Goal: Task Accomplishment & Management: Complete application form

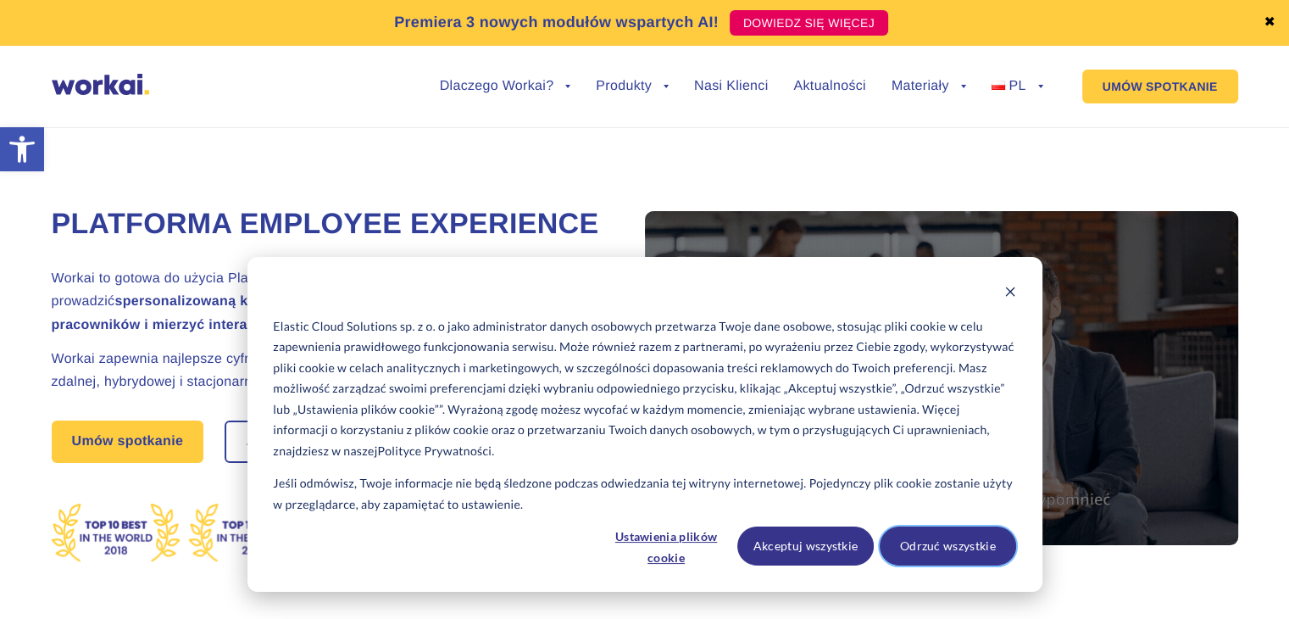
click at [933, 533] on button "Odrzuć wszystkie" at bounding box center [948, 545] width 136 height 39
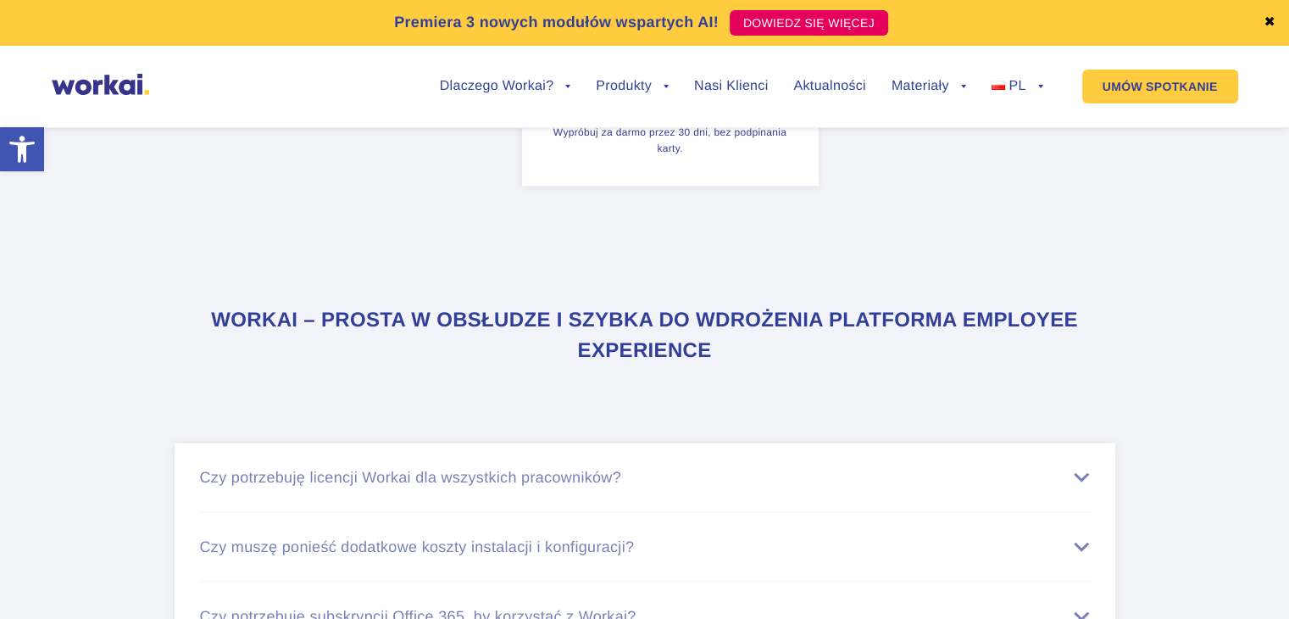
scroll to position [10800, 0]
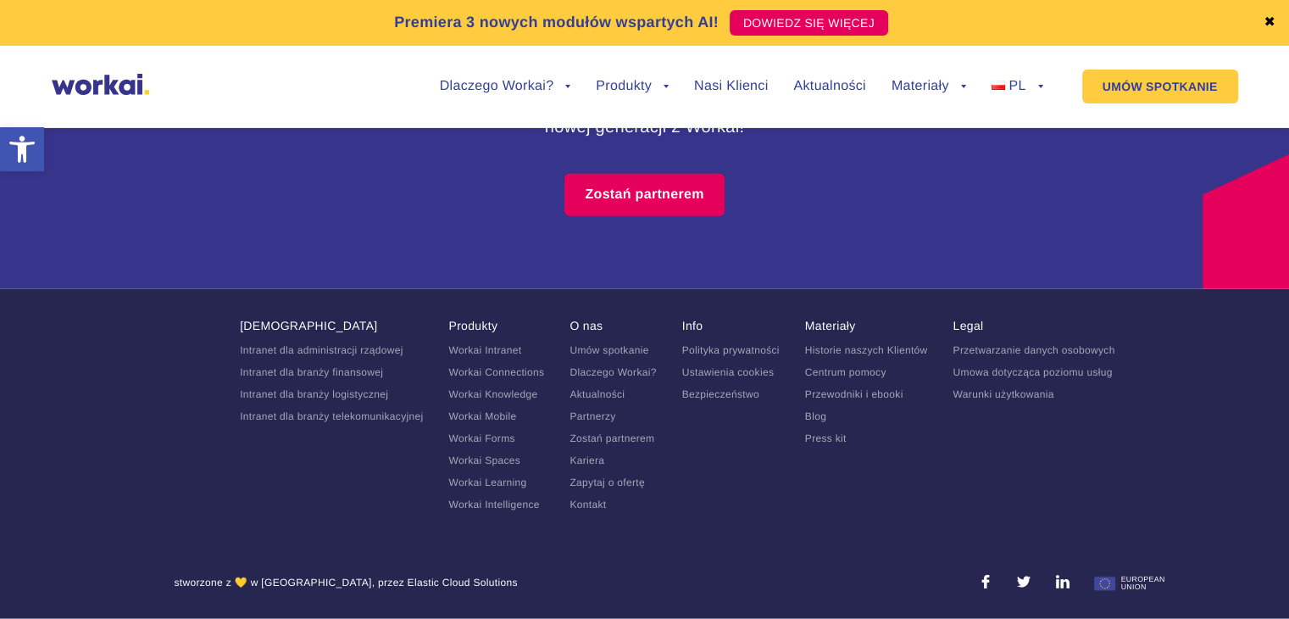
click at [1085, 491] on li "Legal Przetwarzanie danych osobowych Umowa dotycząca poziomu usług Warunki użyt…" at bounding box center [1034, 420] width 162 height 202
click at [591, 462] on link "Kariera" at bounding box center [587, 460] width 35 height 12
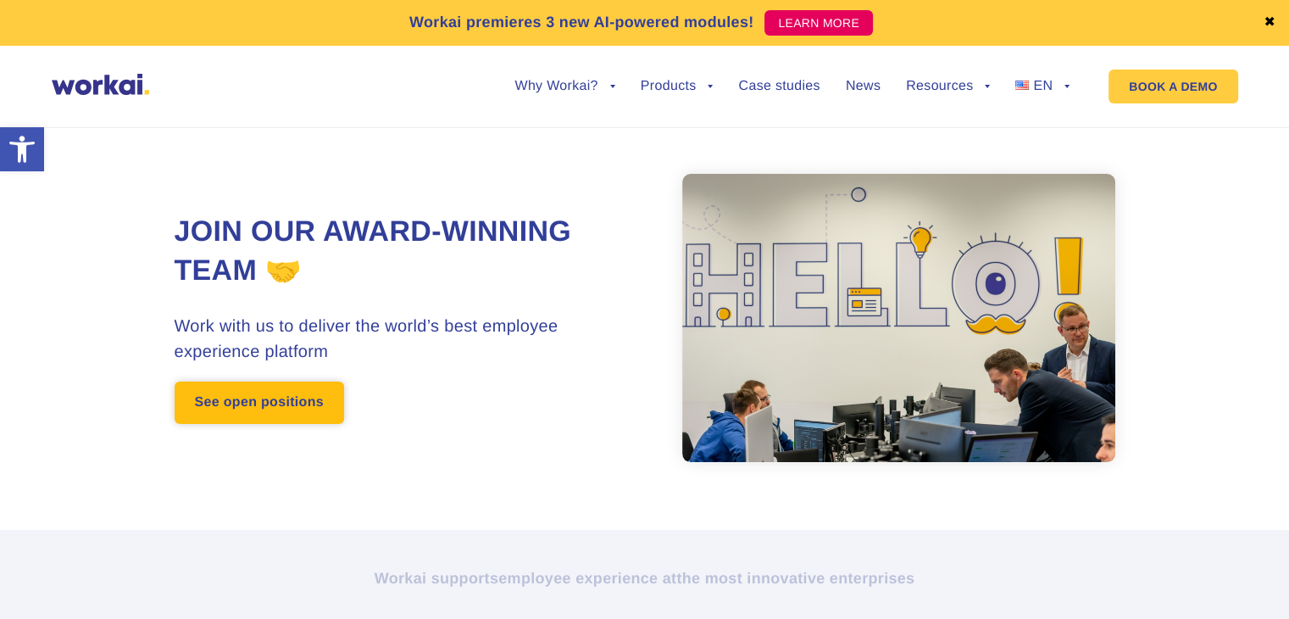
click at [285, 386] on link "See open positions" at bounding box center [260, 402] width 170 height 42
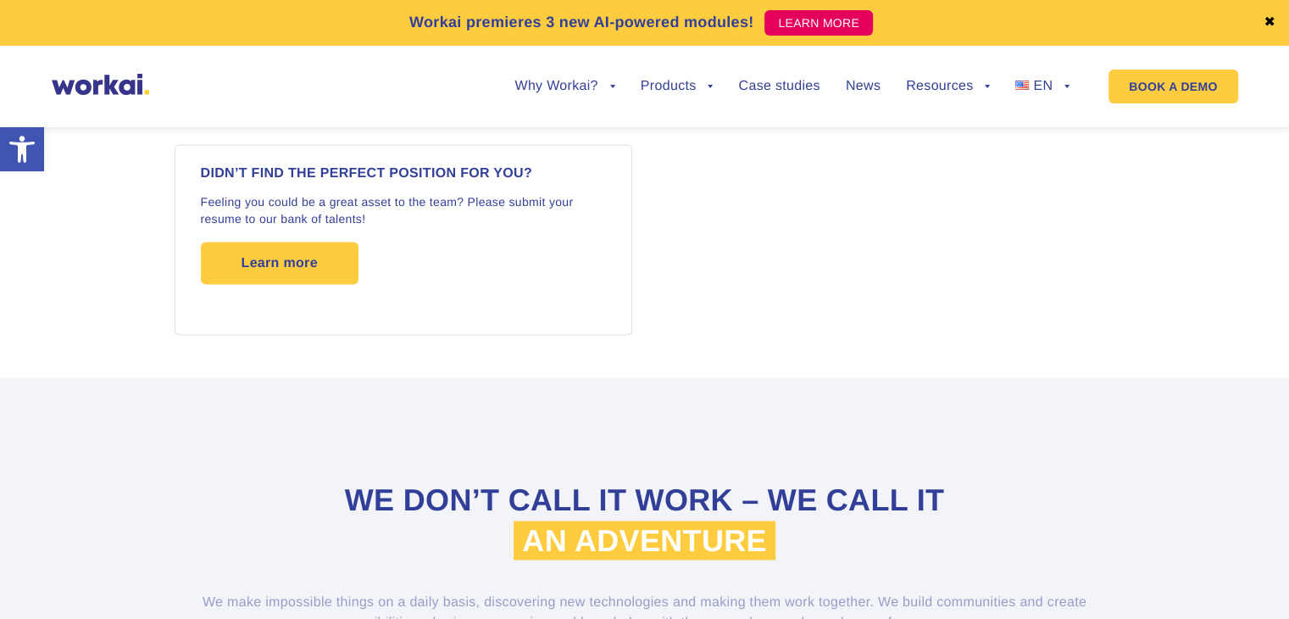
scroll to position [2965, 0]
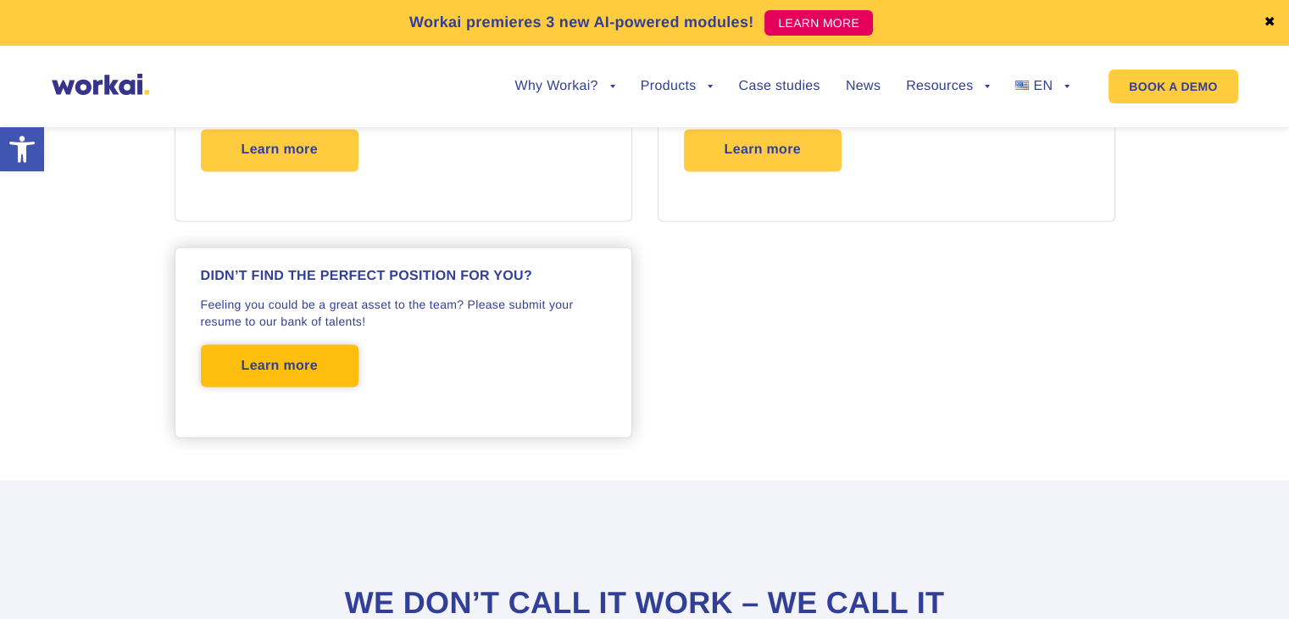
click at [326, 355] on span "Learn more" at bounding box center [280, 365] width 158 height 42
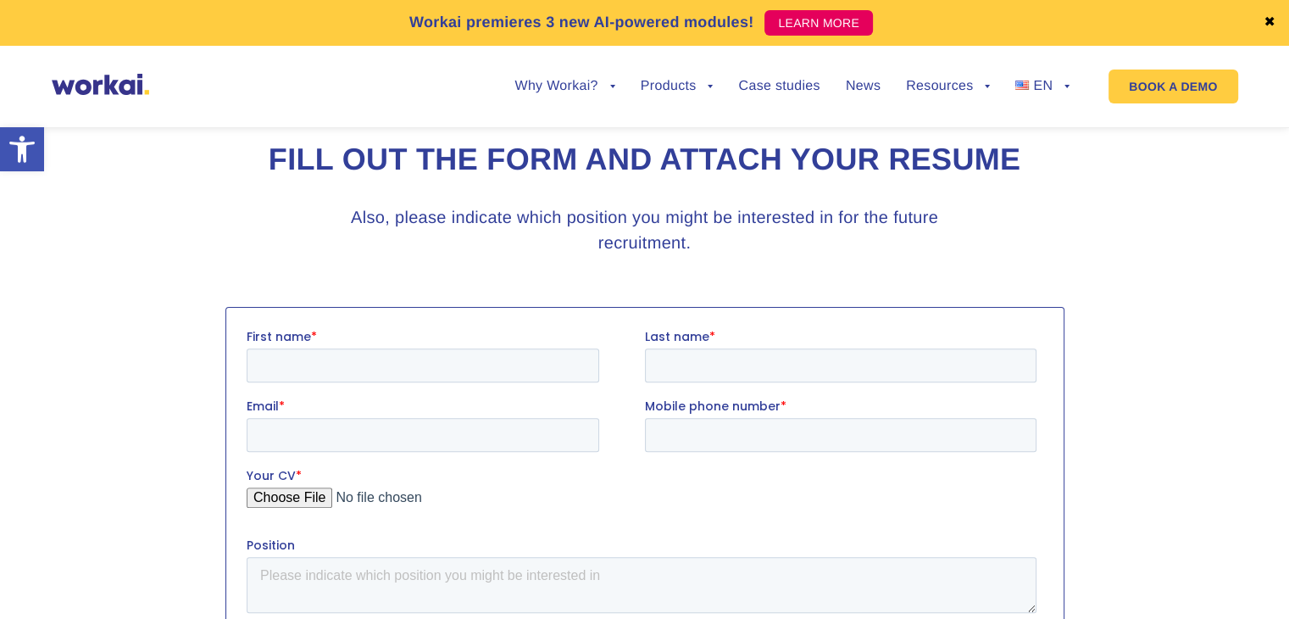
scroll to position [678, 0]
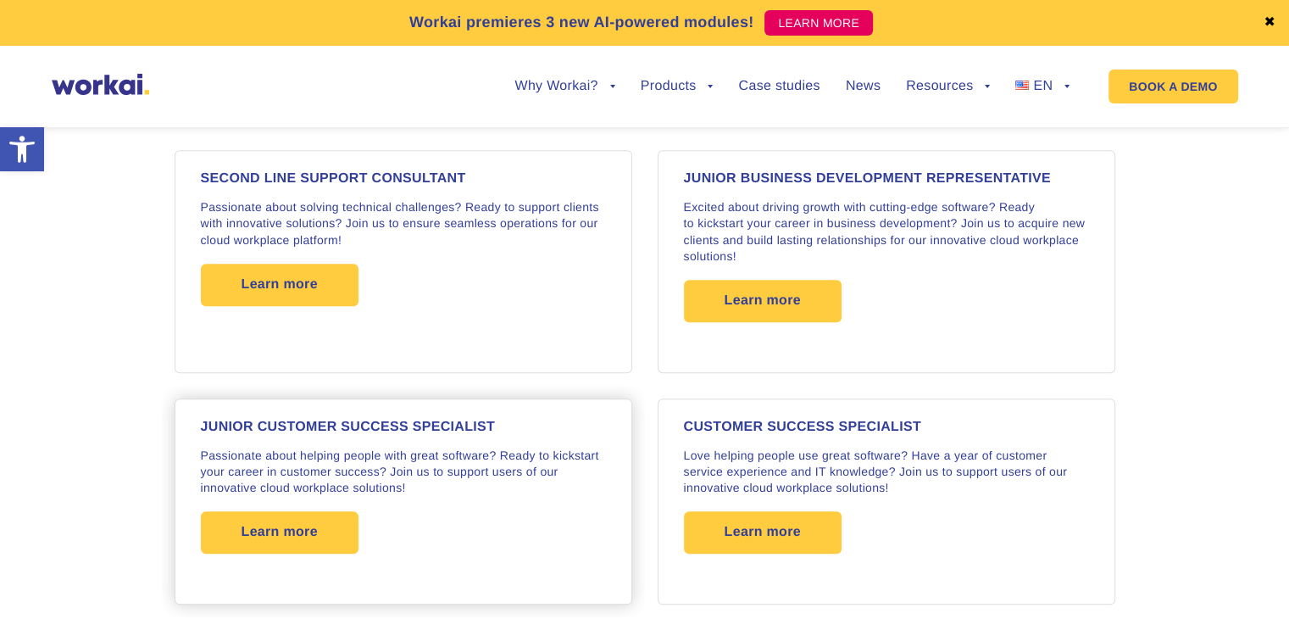
scroll to position [1808, 0]
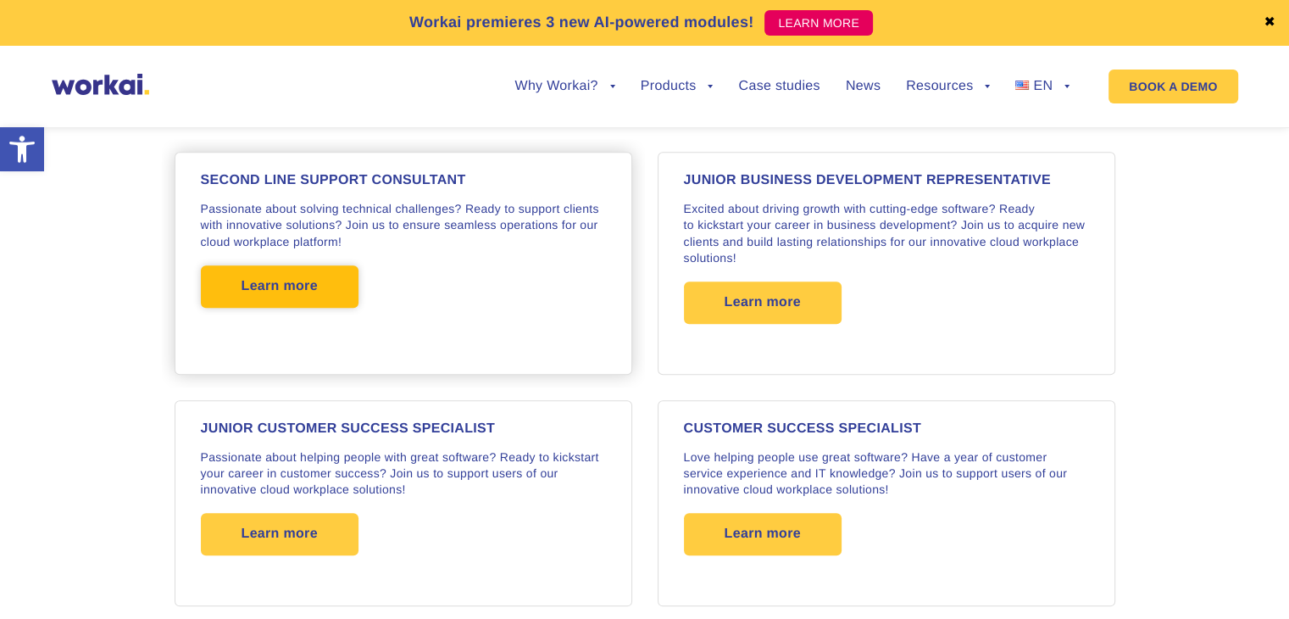
click at [332, 272] on span "Learn more" at bounding box center [280, 286] width 158 height 42
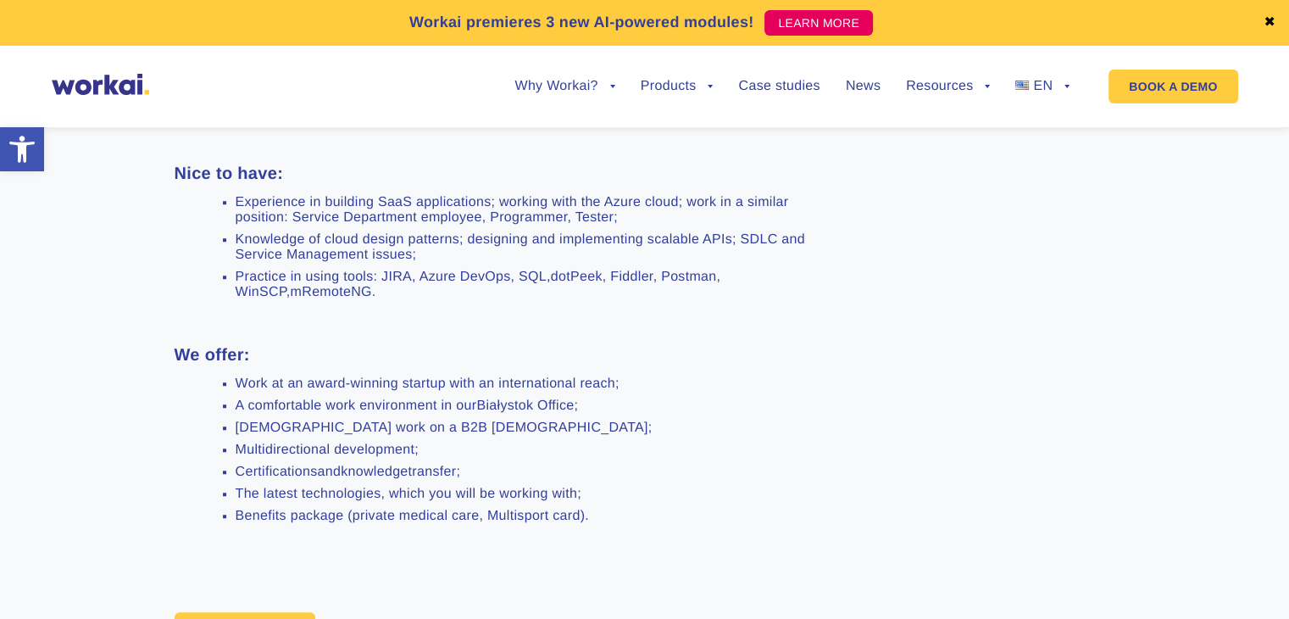
scroll to position [1272, 0]
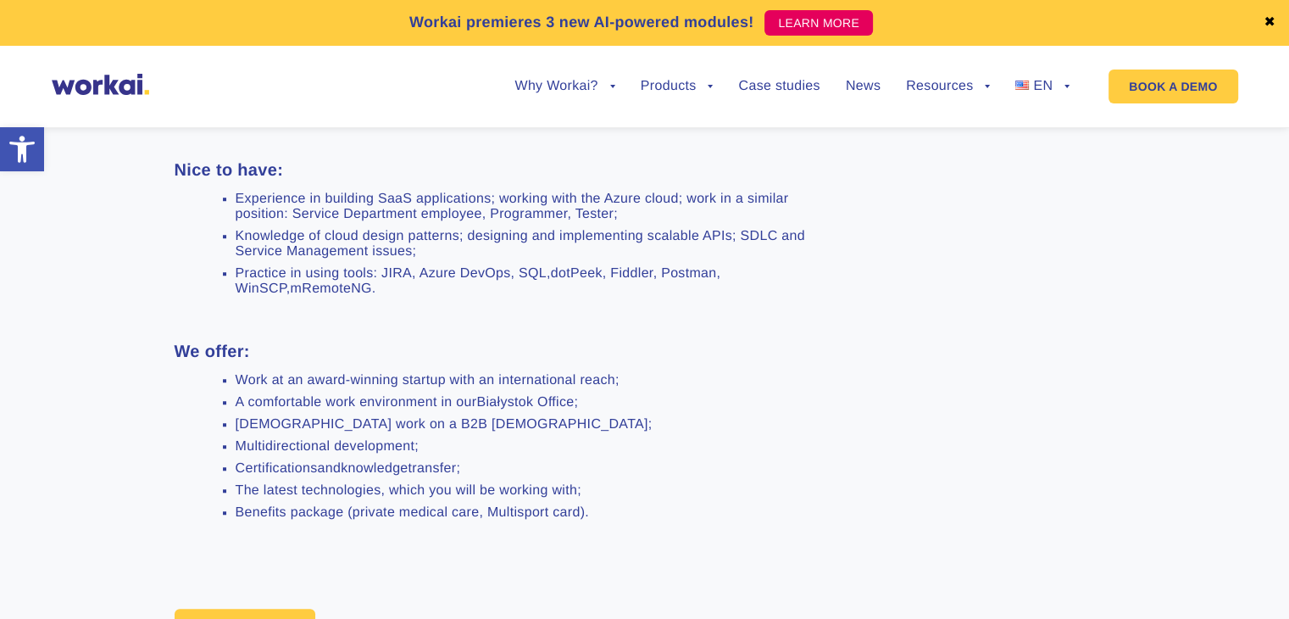
click at [708, 432] on li "Full-time work on a B2B contract ;" at bounding box center [521, 424] width 571 height 15
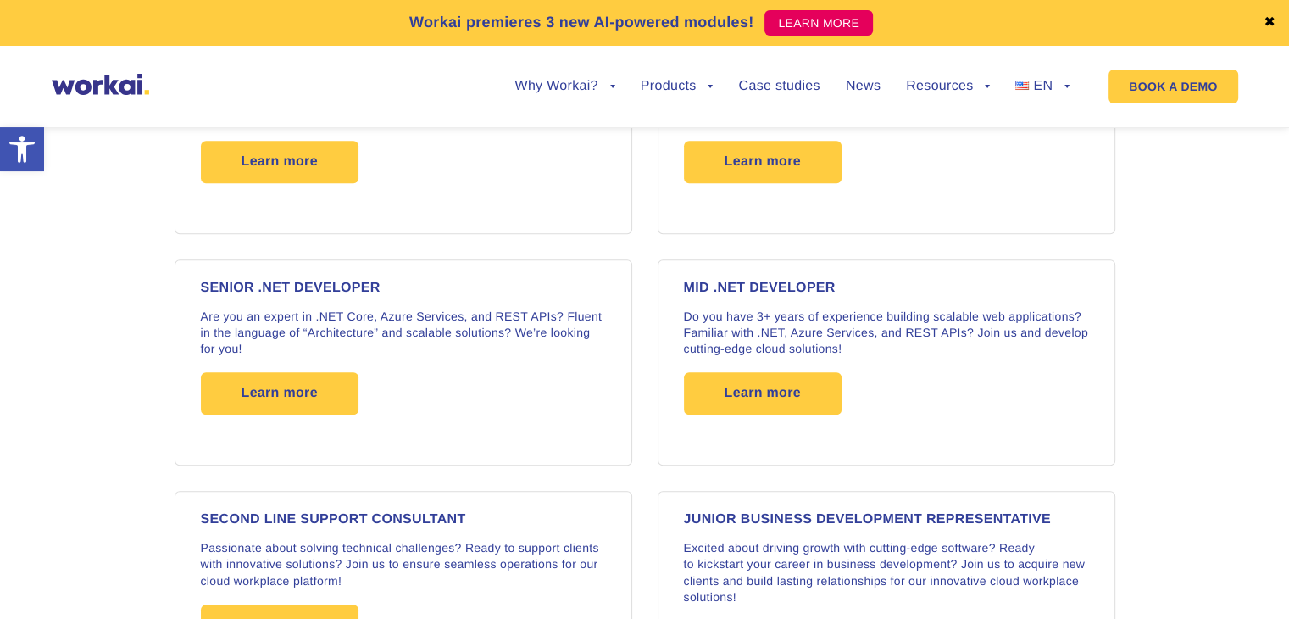
scroll to position [1384, 0]
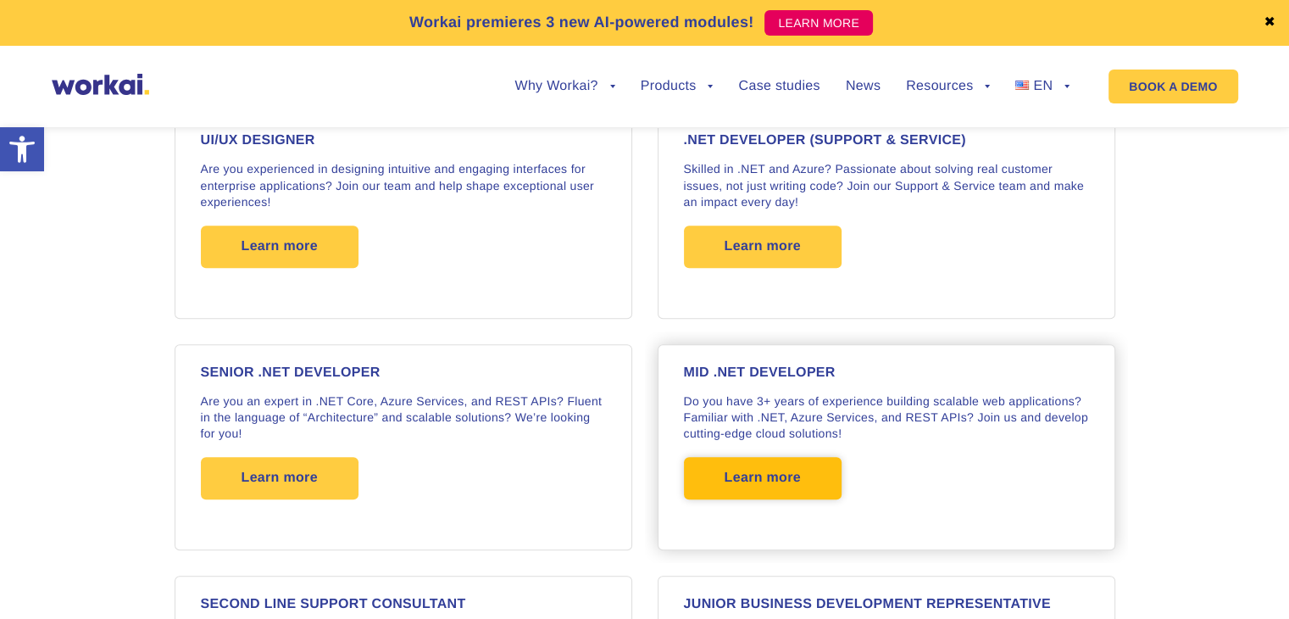
click at [761, 476] on span "Learn more" at bounding box center [763, 478] width 76 height 42
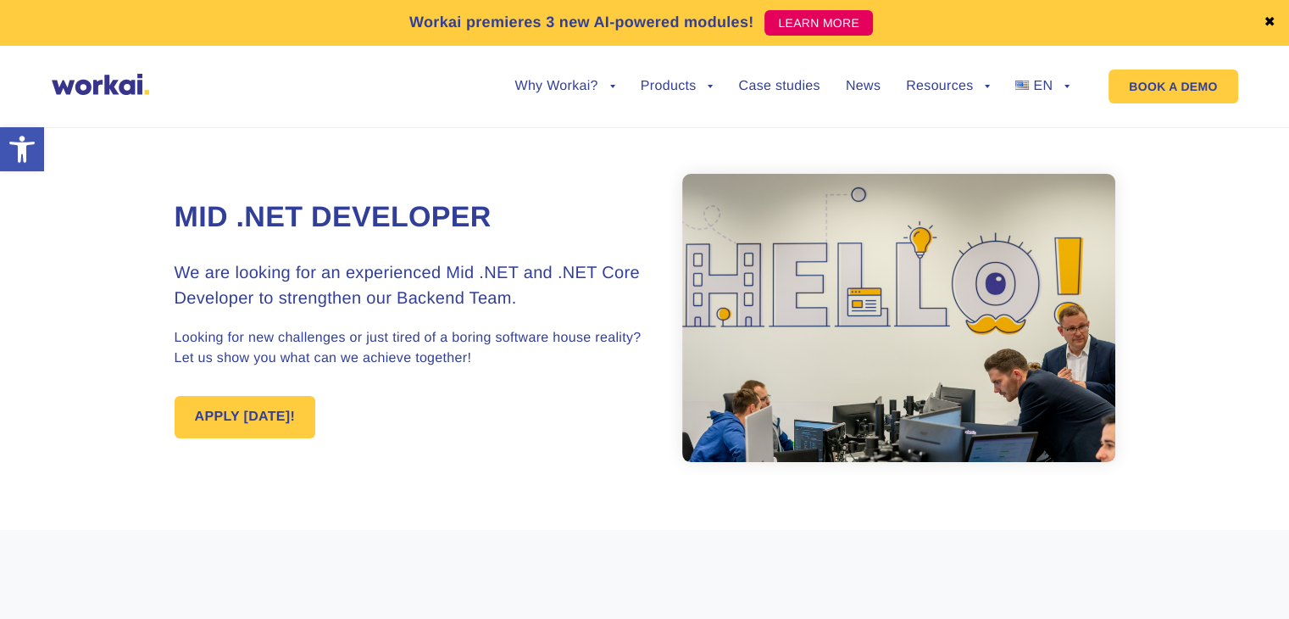
drag, startPoint x: 573, startPoint y: 347, endPoint x: 560, endPoint y: 349, distance: 13.8
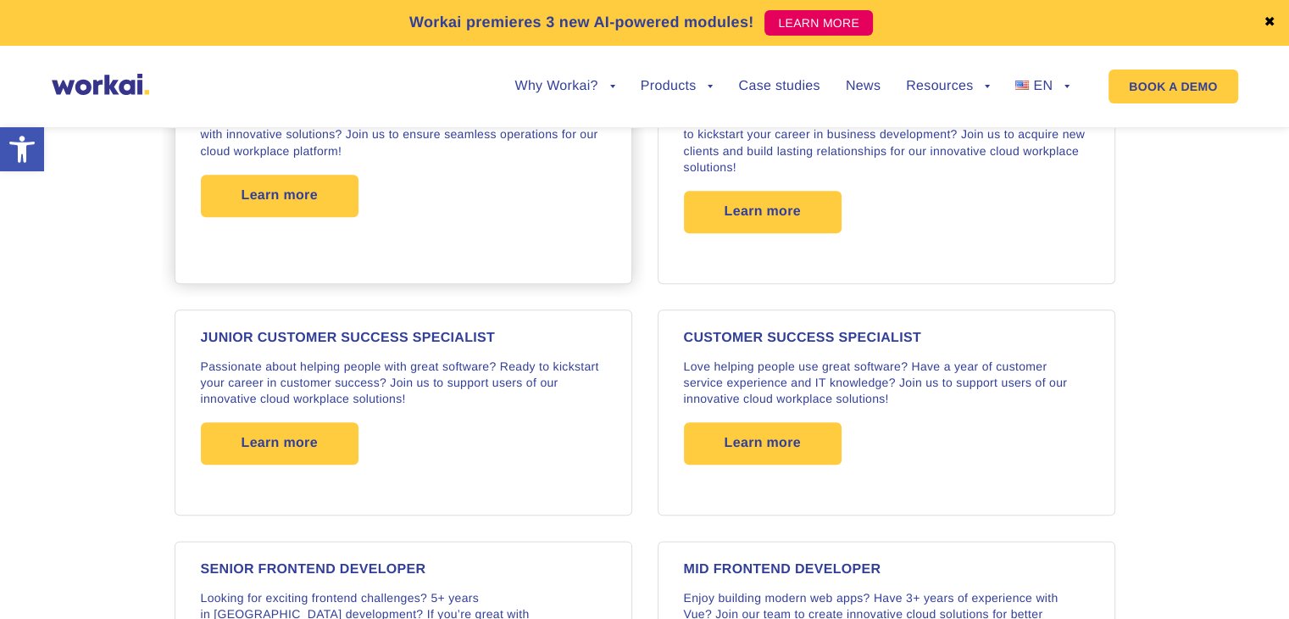
scroll to position [2062, 0]
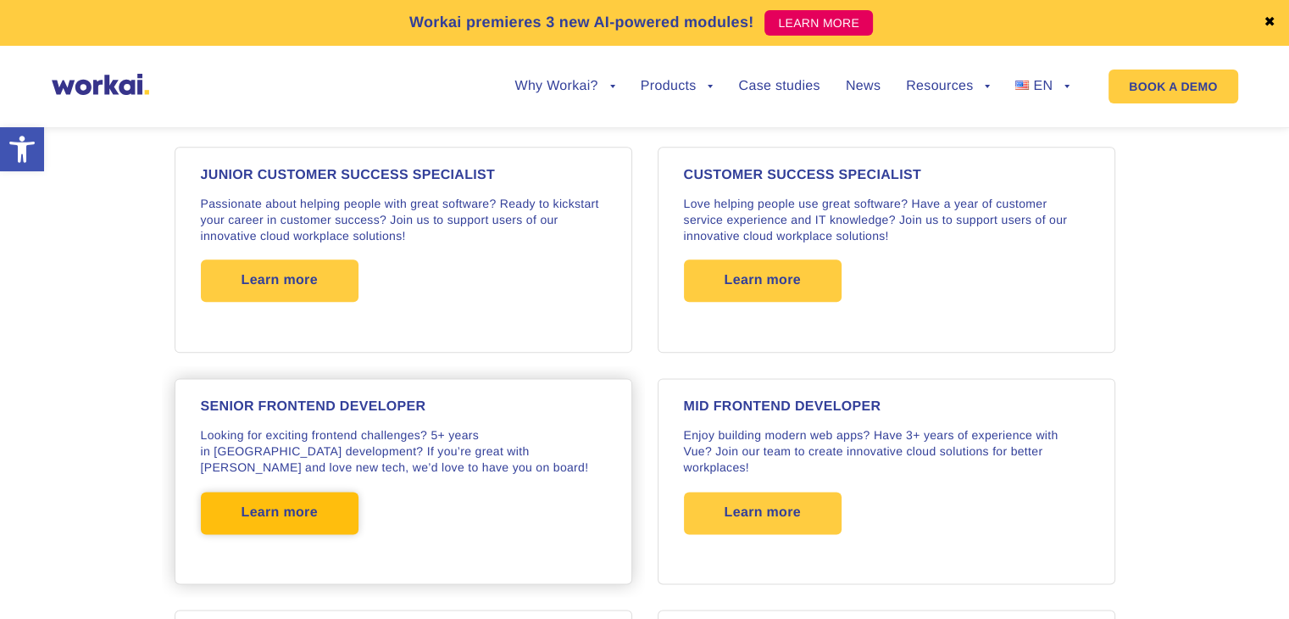
click at [323, 492] on span "Learn more" at bounding box center [280, 513] width 158 height 42
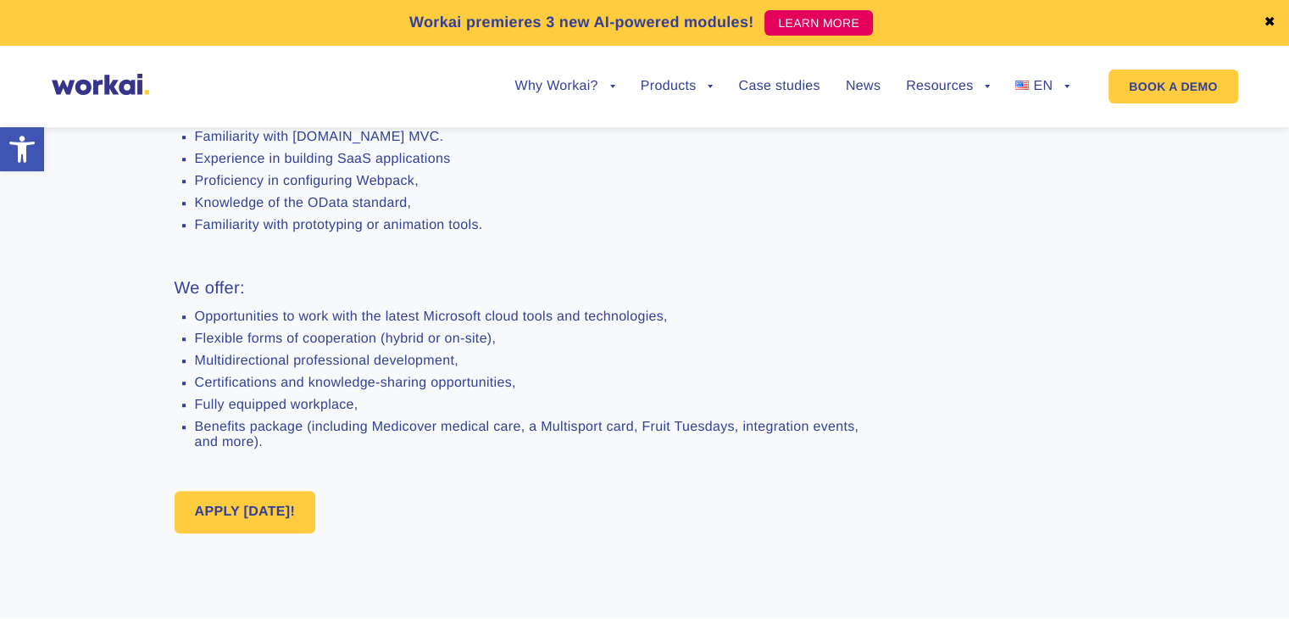
scroll to position [1102, 0]
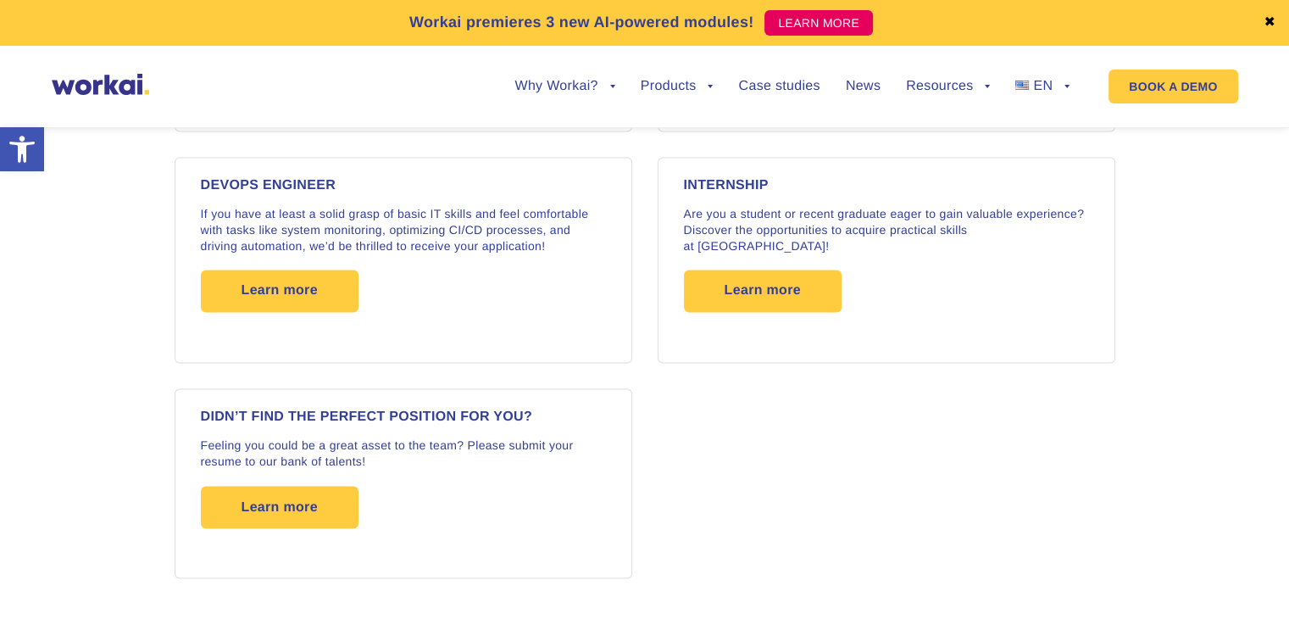
scroll to position [2754, 0]
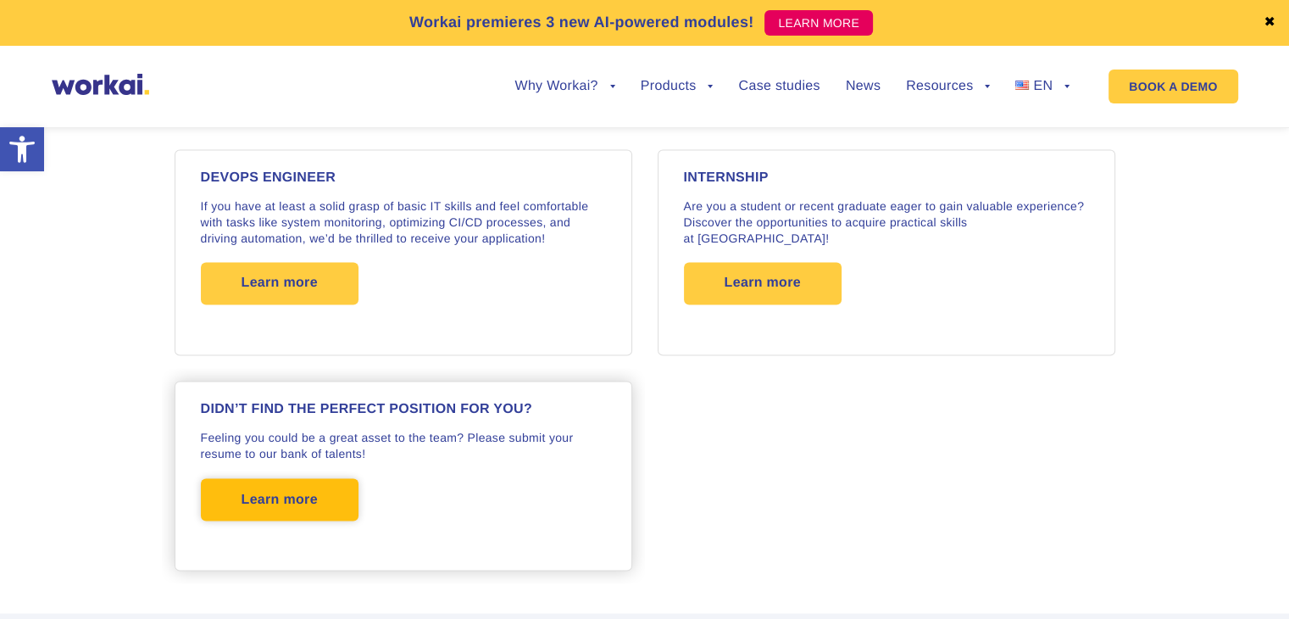
click at [255, 478] on span "Learn more" at bounding box center [280, 499] width 76 height 42
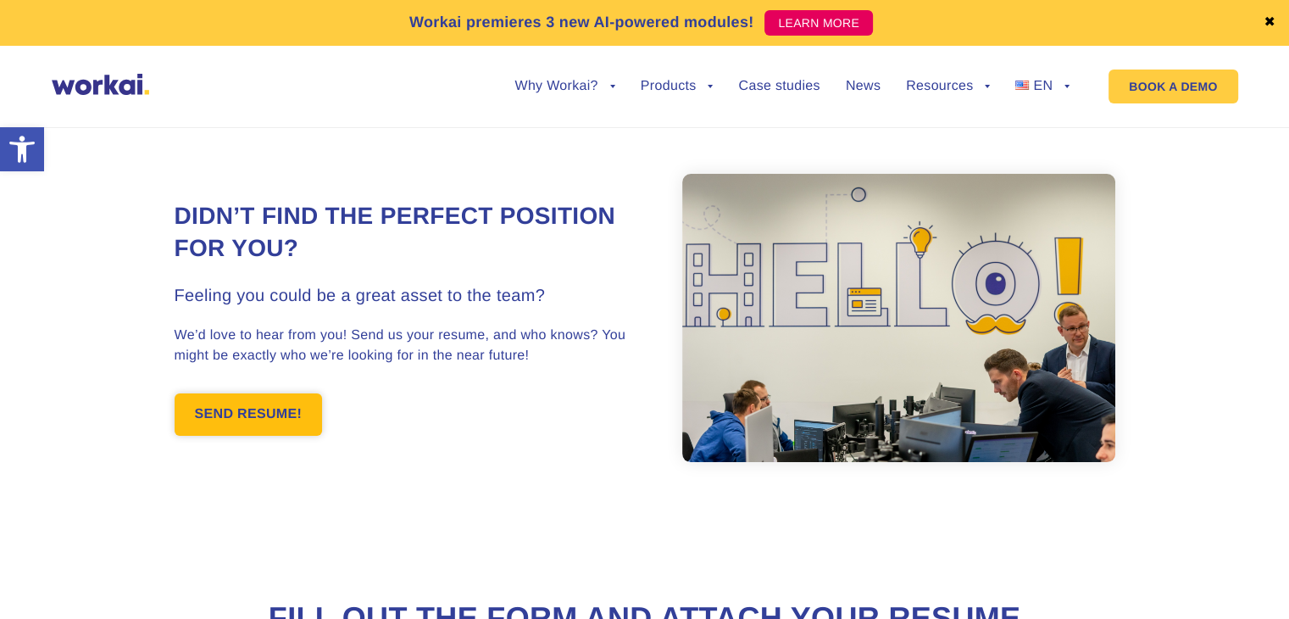
click at [251, 421] on link "SEND RESUME!" at bounding box center [249, 414] width 148 height 42
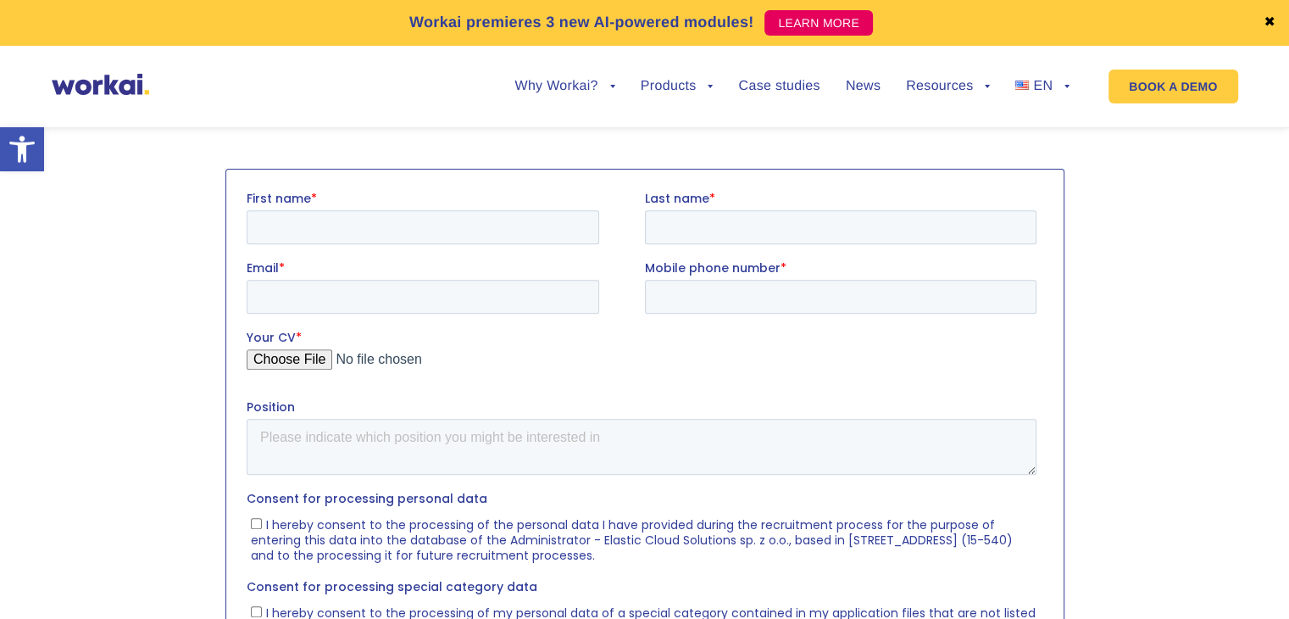
scroll to position [598, 0]
click at [420, 230] on input "First name *" at bounding box center [422, 226] width 353 height 34
click at [350, 224] on input "First name *" at bounding box center [422, 226] width 353 height 34
type input "[PERSON_NAME]"
click at [749, 231] on input "Last name *" at bounding box center [840, 226] width 392 height 34
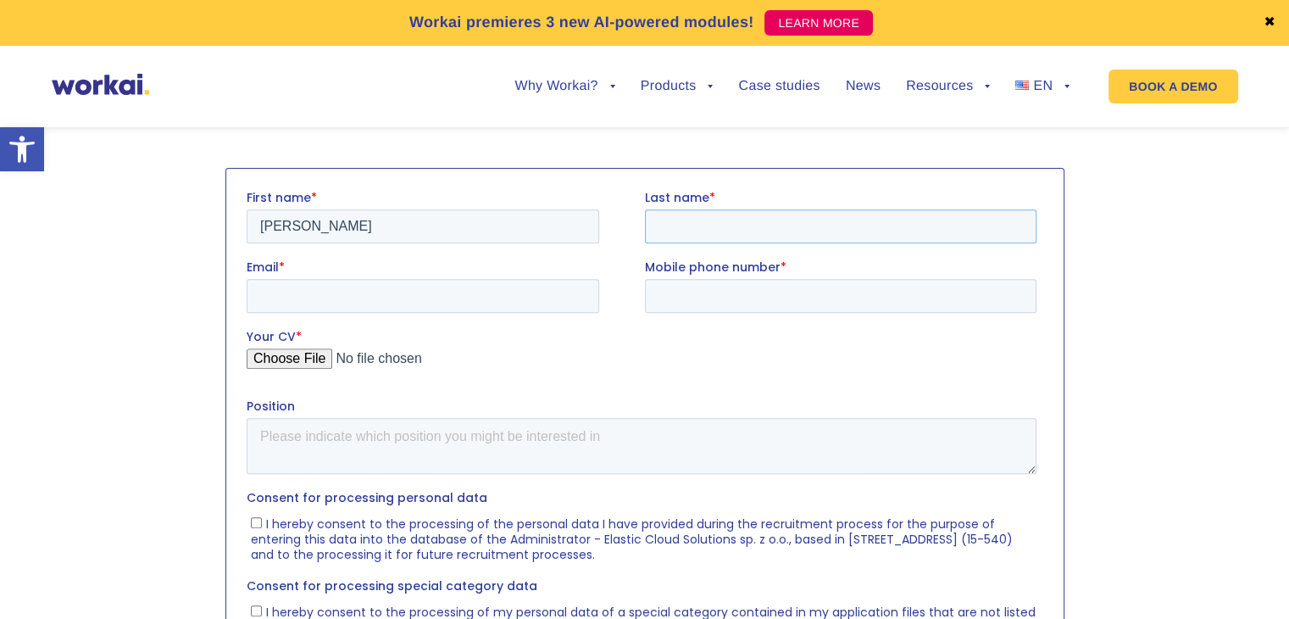
click at [704, 225] on input "Last name *" at bounding box center [840, 226] width 392 height 34
type input "[PERSON_NAME]"
type input "[PERSON_NAME][EMAIL_ADDRESS][PERSON_NAME][DOMAIN_NAME]"
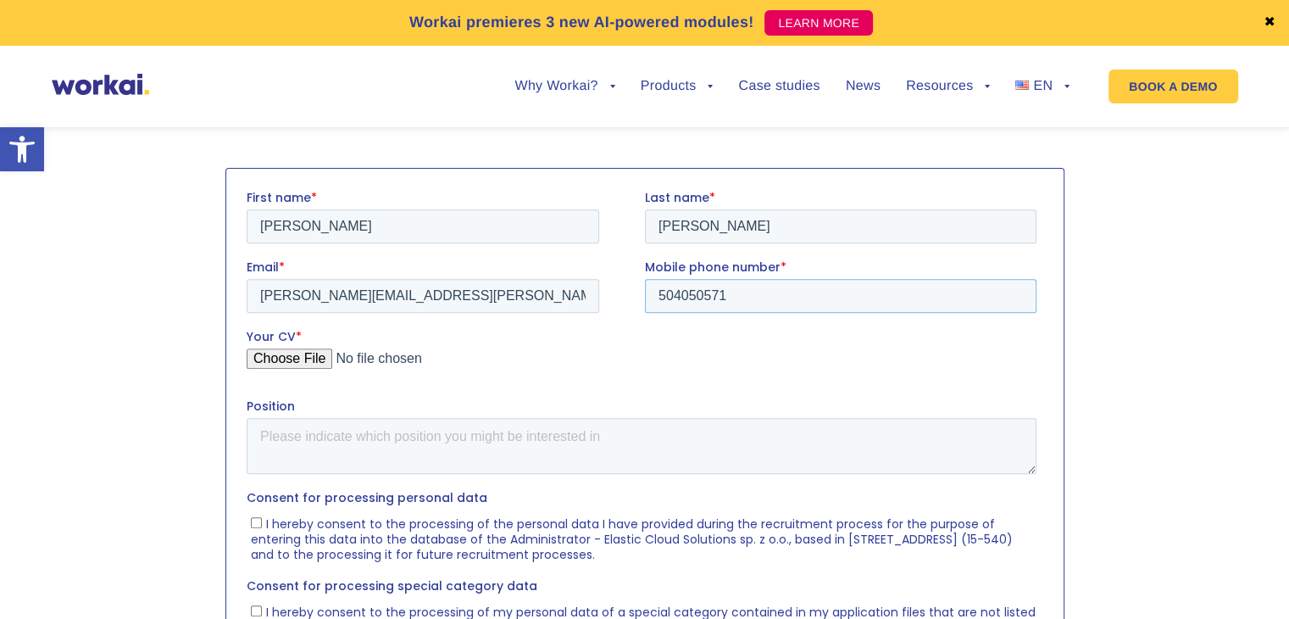
type input "504050571"
click at [301, 343] on label "Your CV *" at bounding box center [644, 335] width 797 height 17
click at [301, 348] on input "Your CV *" at bounding box center [641, 365] width 790 height 34
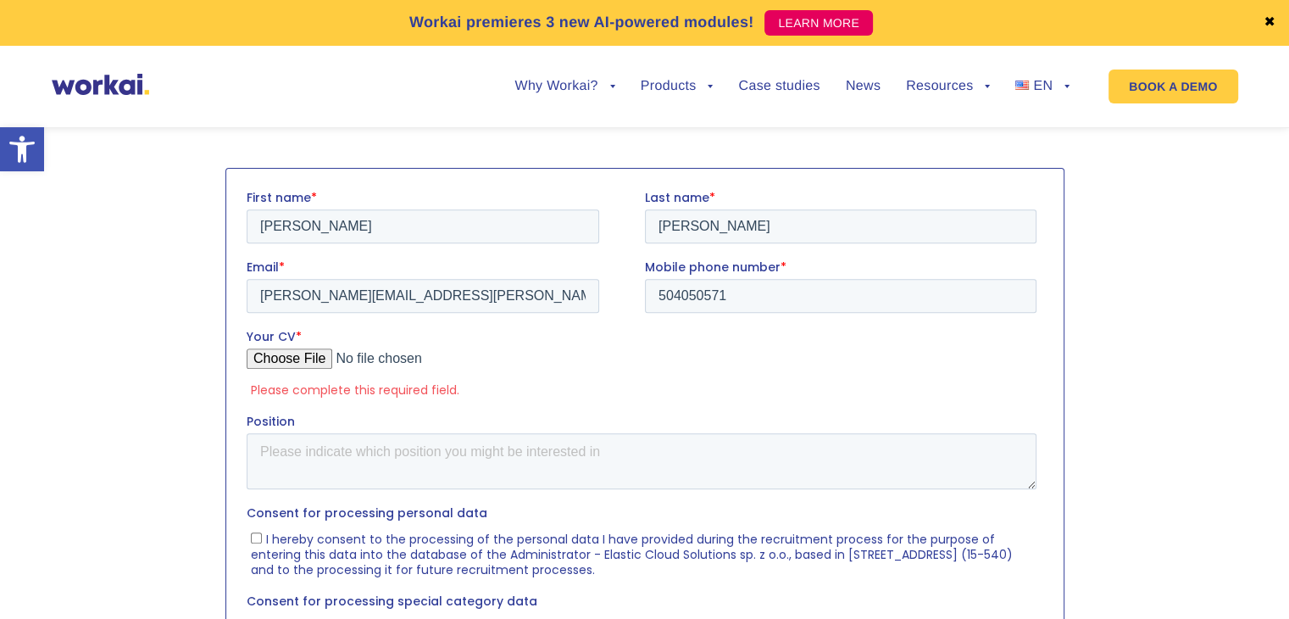
click at [264, 365] on input "Your CV *" at bounding box center [641, 365] width 790 height 34
type input "C:\fakepath\[PERSON_NAME] - Engineering Manager, Leader, Product Owner, Agile L…"
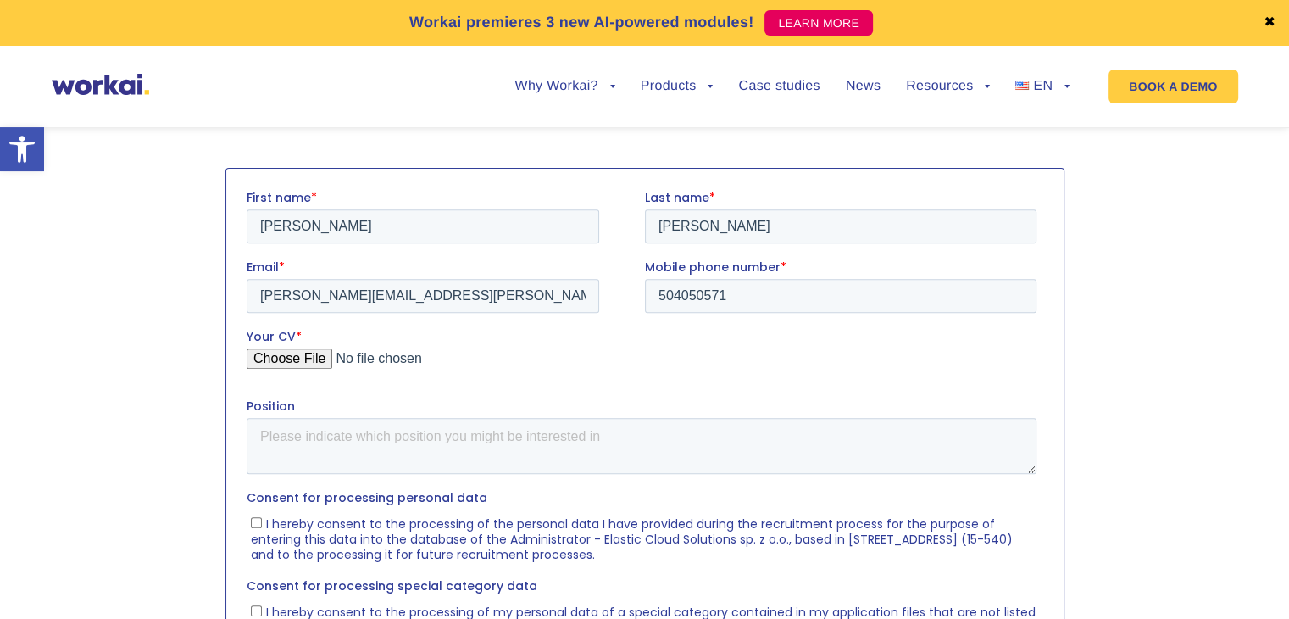
drag, startPoint x: 469, startPoint y: 357, endPoint x: 591, endPoint y: 348, distance: 122.4
click at [590, 348] on input "Your CV *" at bounding box center [641, 365] width 790 height 34
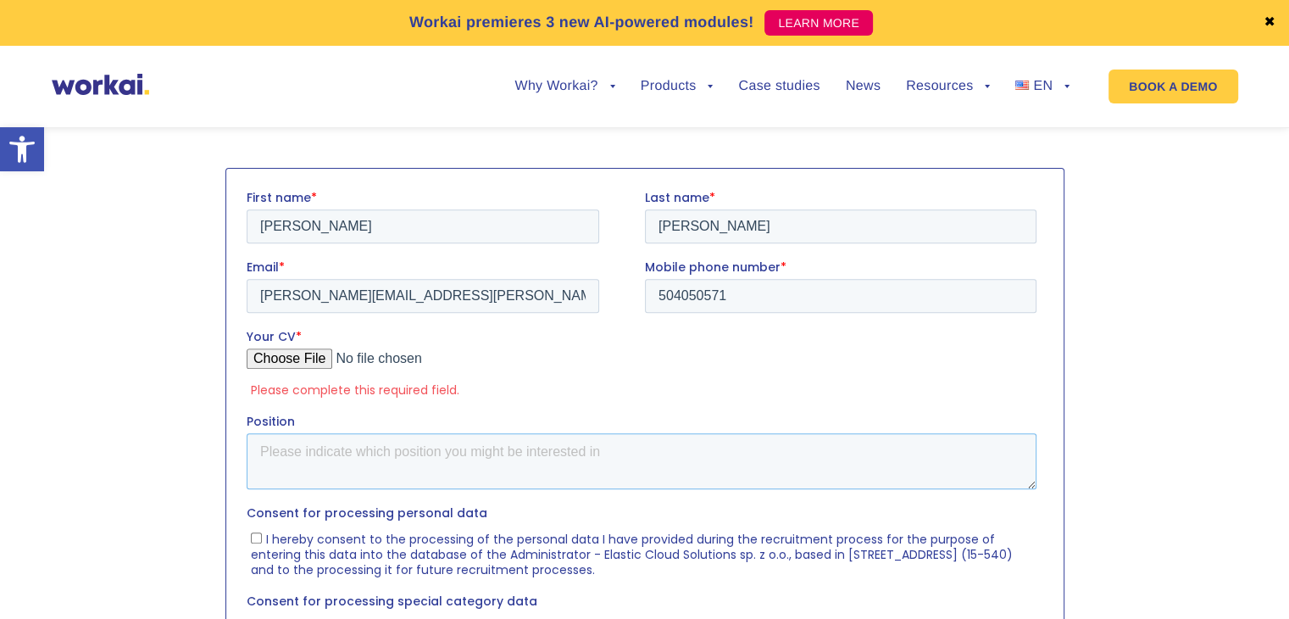
click at [542, 467] on textarea "Position" at bounding box center [641, 460] width 790 height 56
click at [309, 359] on input "Your CV *" at bounding box center [641, 365] width 790 height 34
type input "C:\fakepath\[PERSON_NAME] - Engineering Manager, Leader, Product Owner, Agile L…"
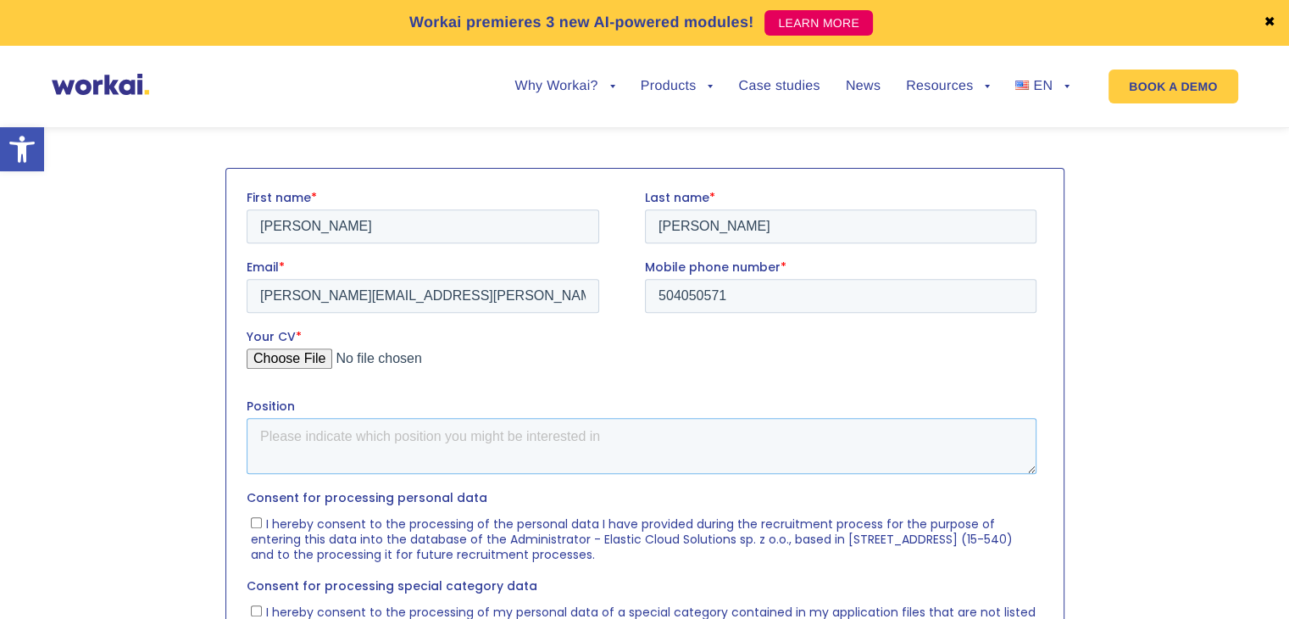
click at [435, 460] on textarea "Position" at bounding box center [641, 445] width 790 height 56
paste textarea "Engineering Manager, Leader, Product Owner"
drag, startPoint x: 398, startPoint y: 433, endPoint x: 444, endPoint y: 434, distance: 46.6
click at [444, 434] on textarea "Engineering Manager, Leader, Product Owner" at bounding box center [641, 445] width 790 height 56
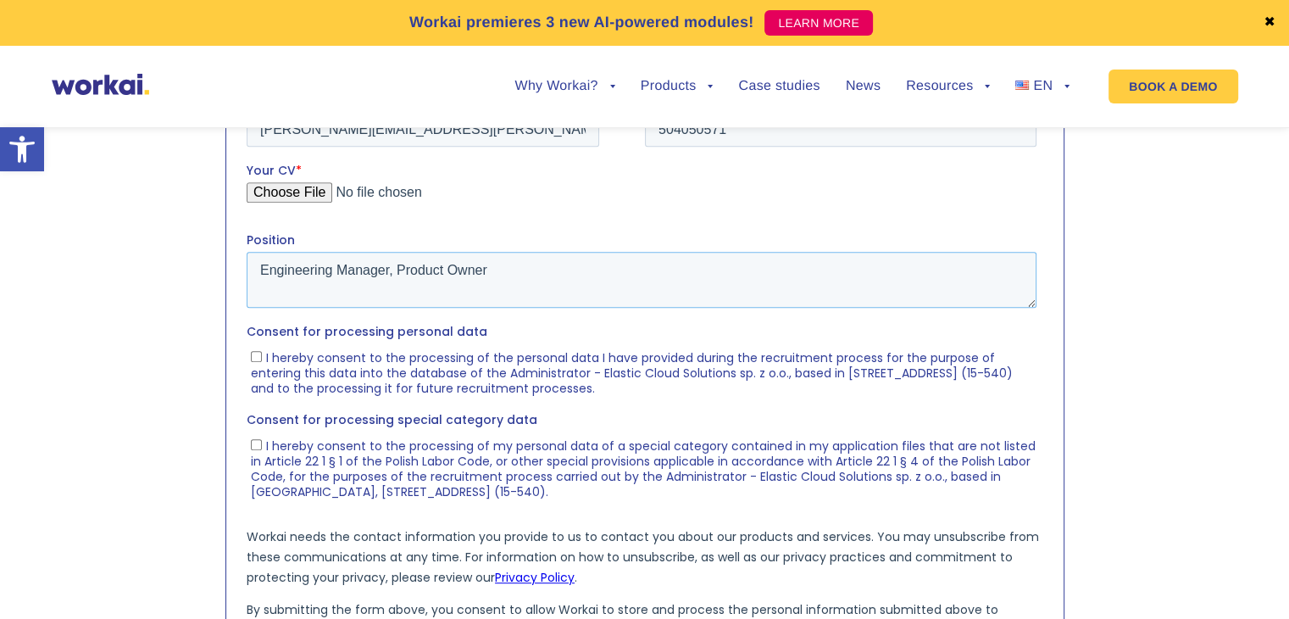
scroll to position [767, 0]
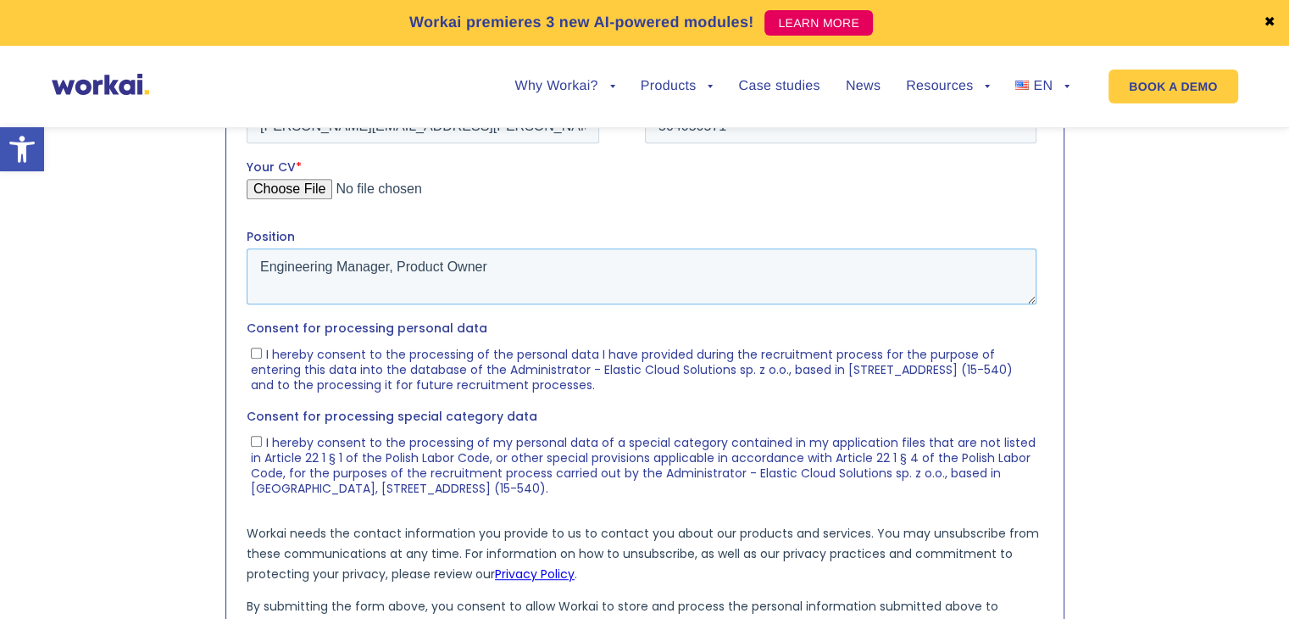
type textarea "Engineering Manager, Product Owner"
click at [164, 364] on section at bounding box center [644, 383] width 1289 height 786
click at [332, 365] on span "I hereby consent to the processing of the personal data I have provided during …" at bounding box center [631, 368] width 762 height 47
click at [261, 358] on input "I hereby consent to the processing of the personal data I have provided during …" at bounding box center [255, 352] width 11 height 11
checkbox input "true"
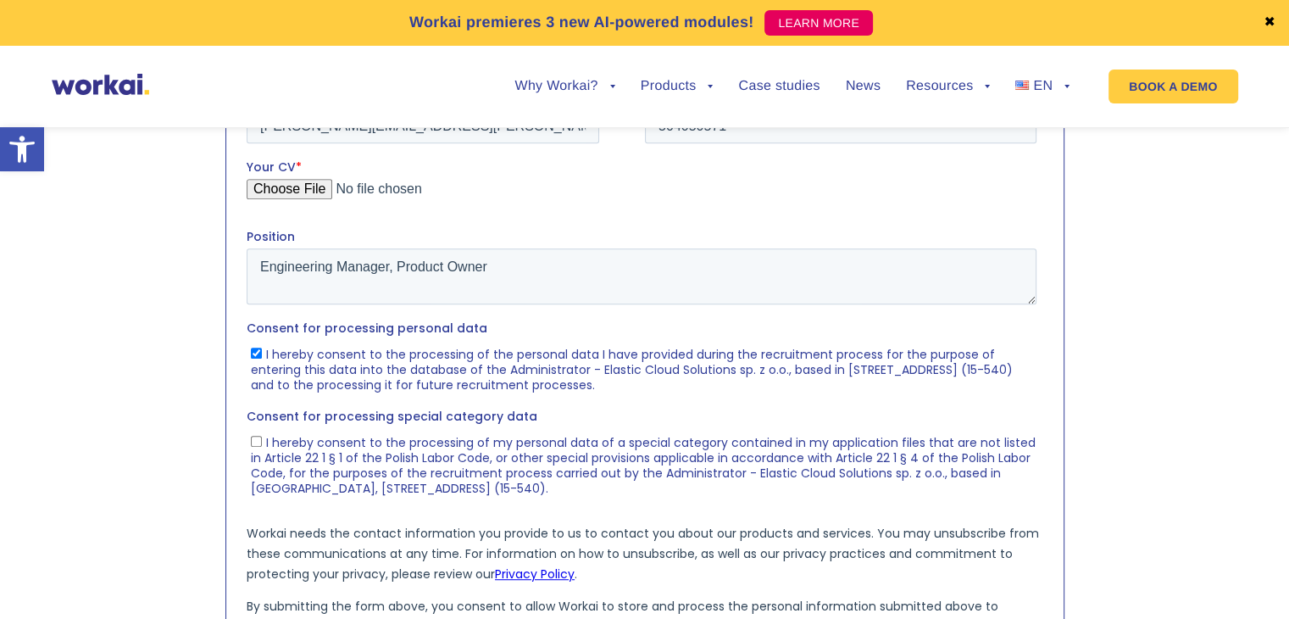
click at [308, 464] on span "I hereby consent to the processing of my personal data of a special category co…" at bounding box center [642, 464] width 785 height 63
click at [261, 446] on input "I hereby consent to the processing of my personal data of a special category co…" at bounding box center [255, 440] width 11 height 11
checkbox input "true"
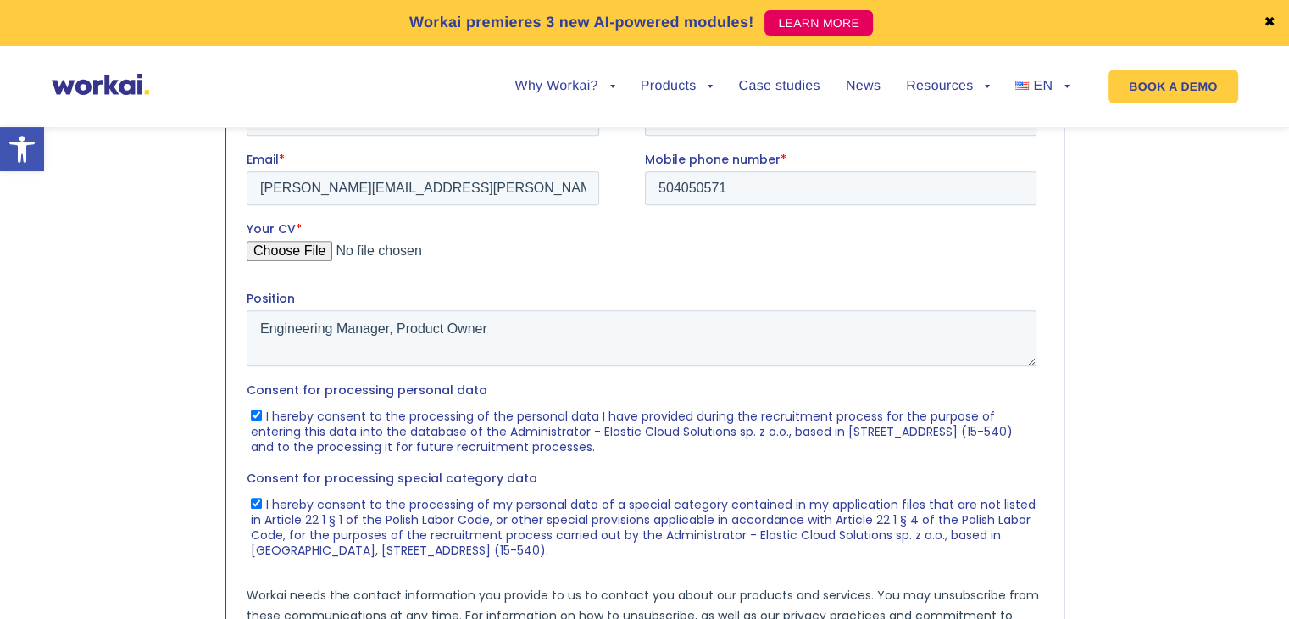
scroll to position [682, 0]
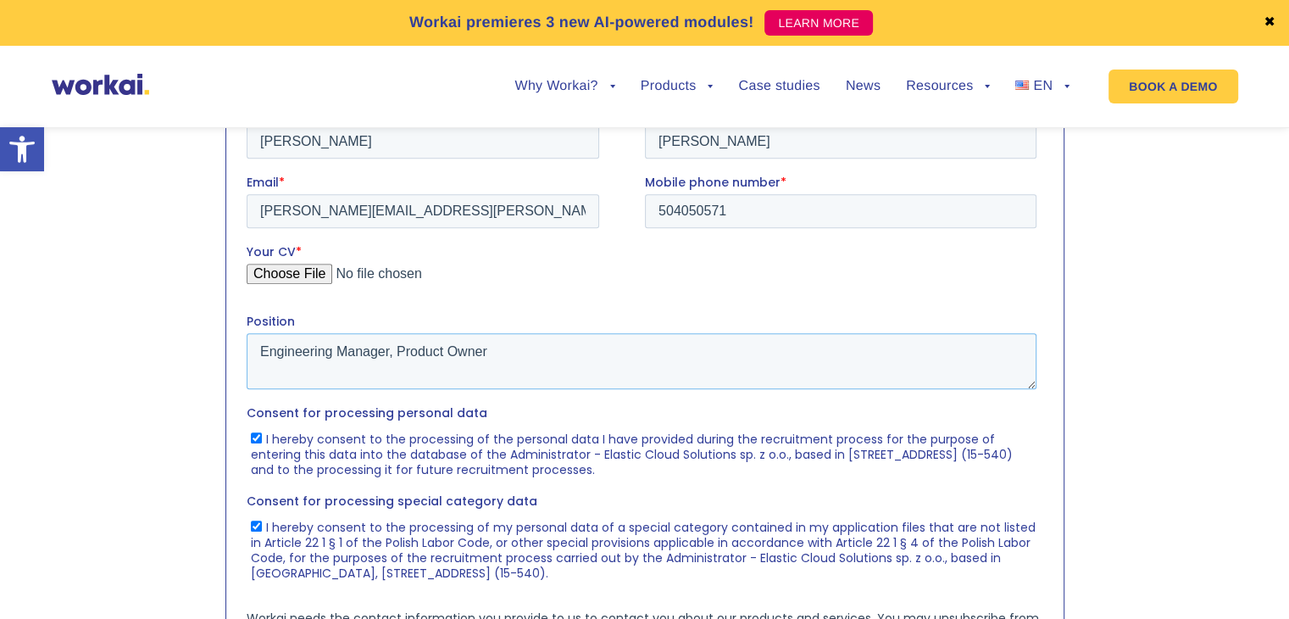
drag, startPoint x: 548, startPoint y: 356, endPoint x: 250, endPoint y: 335, distance: 299.2
click at [250, 335] on textarea "Engineering Manager, Product Owner" at bounding box center [641, 360] width 790 height 56
click at [1186, 323] on section at bounding box center [644, 468] width 1289 height 786
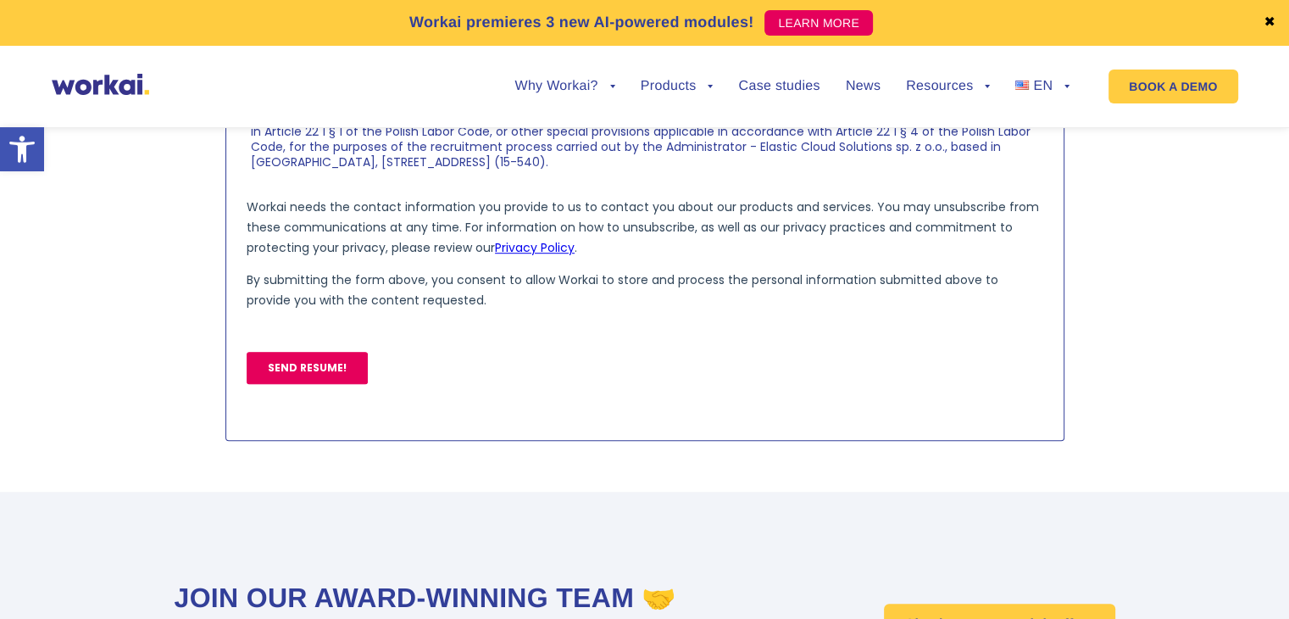
scroll to position [1106, 0]
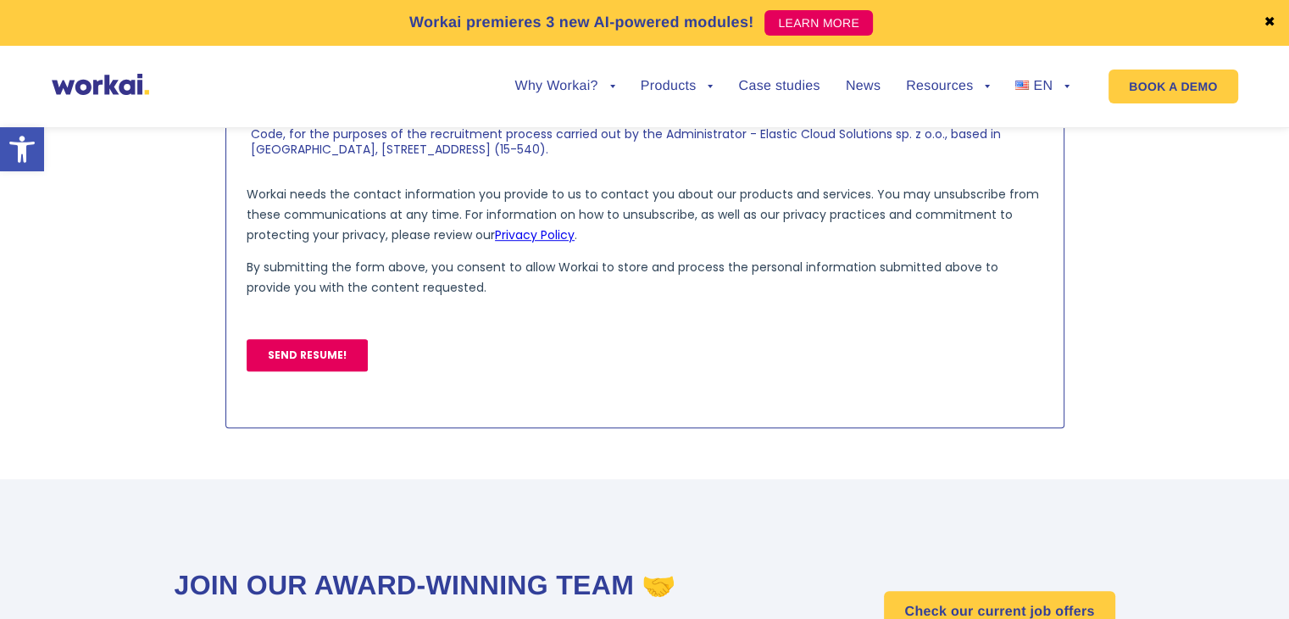
click at [335, 362] on input "SEND RESUME!" at bounding box center [306, 355] width 121 height 32
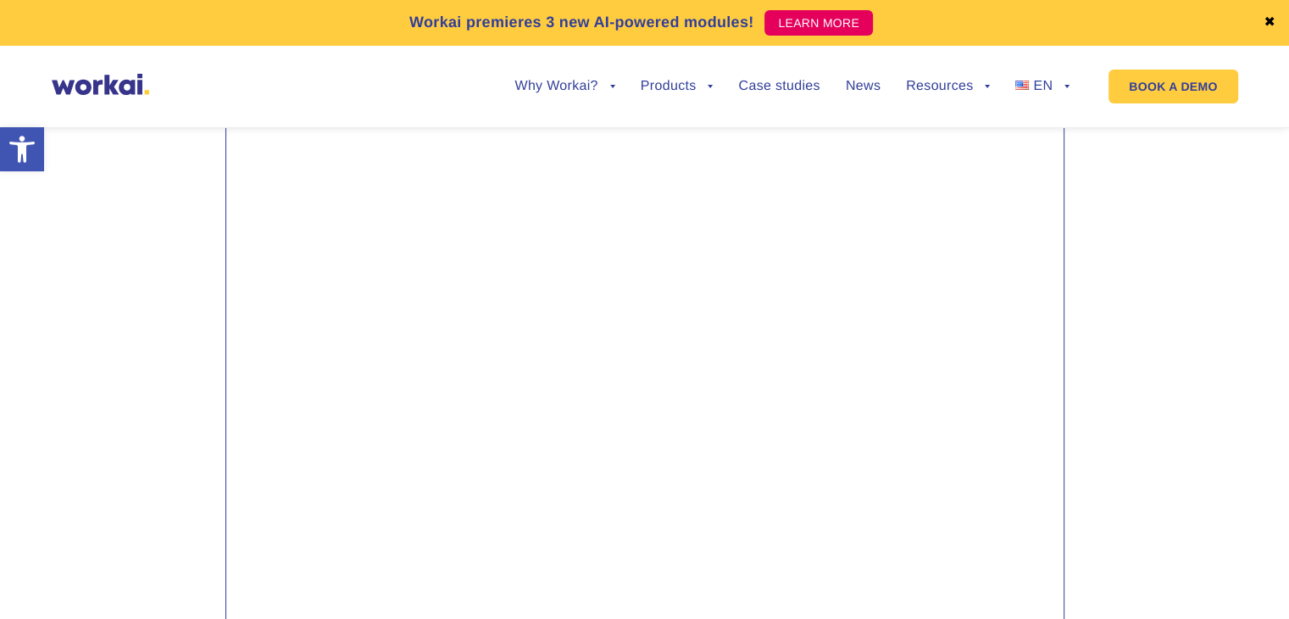
scroll to position [598, 0]
